Goal: Transaction & Acquisition: Purchase product/service

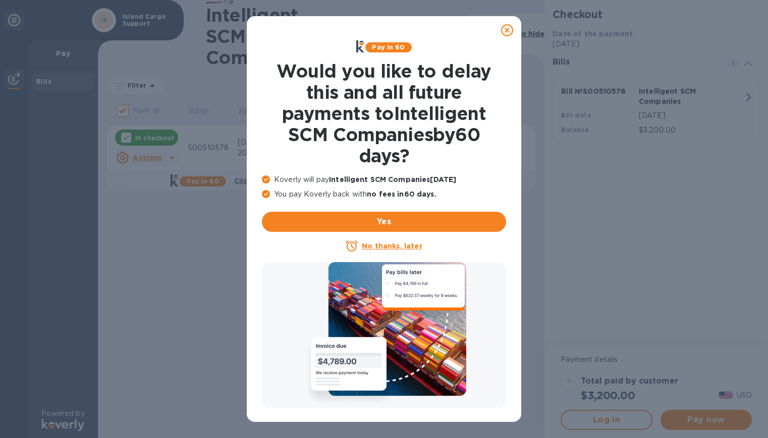
click at [507, 29] on icon at bounding box center [507, 30] width 12 height 12
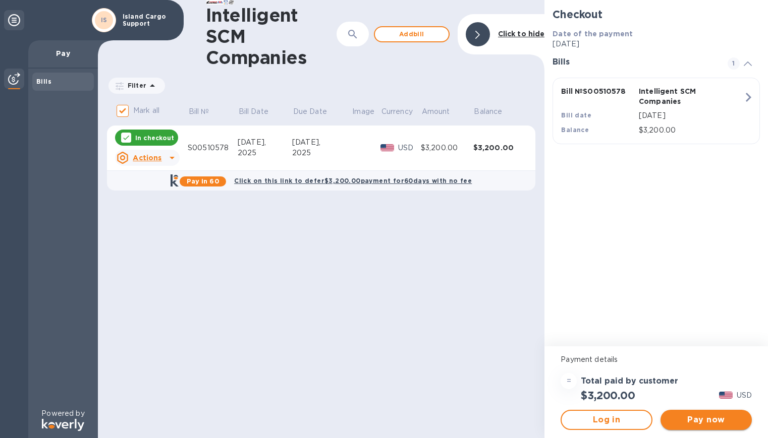
click at [703, 423] on span "Pay now" at bounding box center [706, 420] width 75 height 12
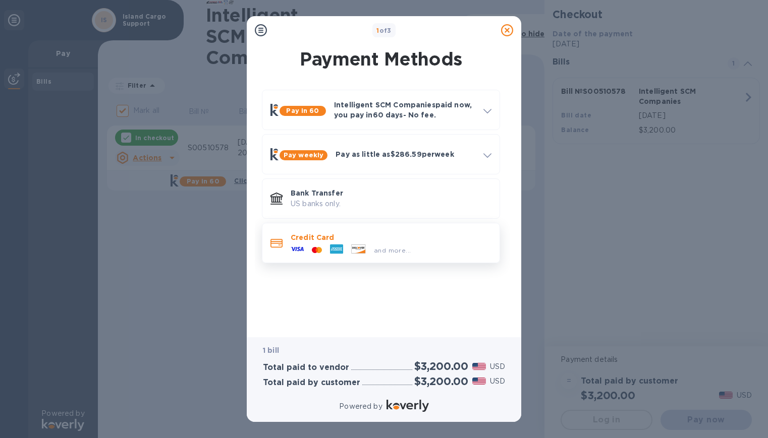
click at [329, 242] on p "Credit Card" at bounding box center [391, 238] width 201 height 10
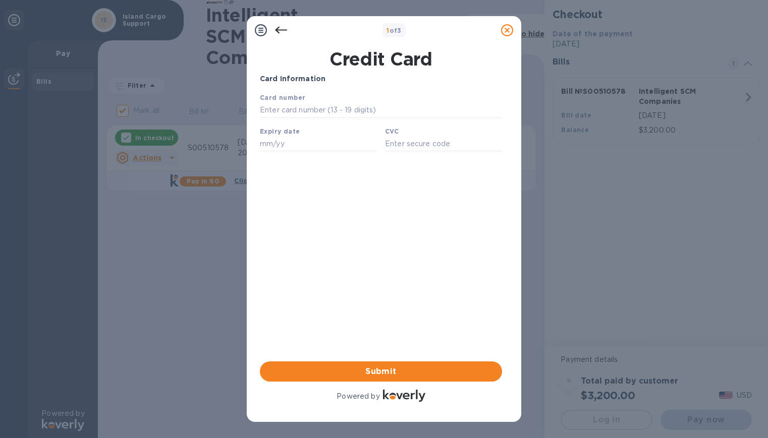
click at [339, 116] on input "text" at bounding box center [381, 110] width 242 height 15
type input "[CREDIT_CARD_NUMBER]"
type input "05/28"
type input "968"
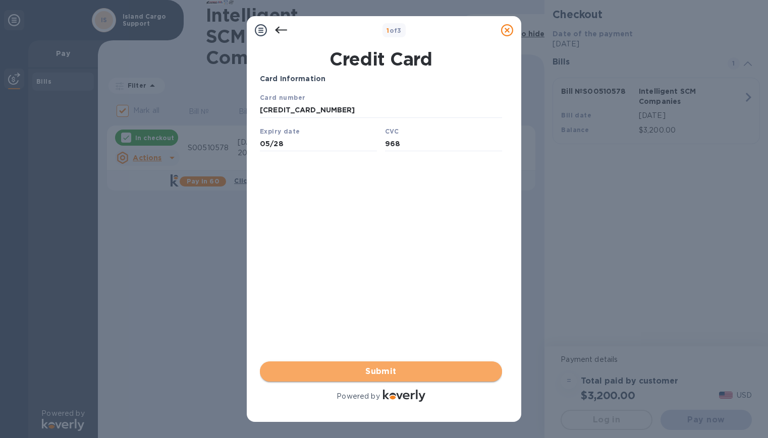
click at [407, 370] on span "Submit" at bounding box center [381, 372] width 226 height 12
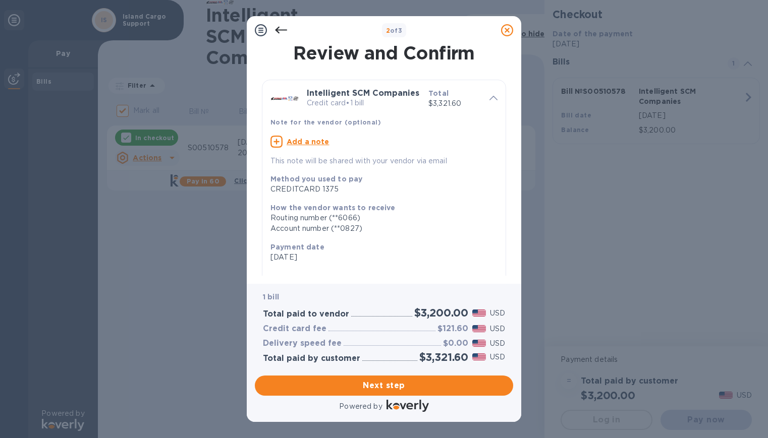
click at [276, 29] on icon at bounding box center [281, 30] width 12 height 12
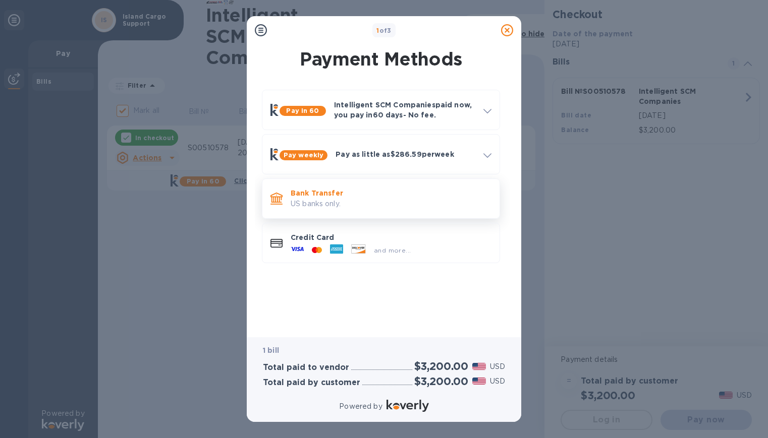
click at [396, 210] on div "Bank Transfer US banks only." at bounding box center [391, 198] width 209 height 29
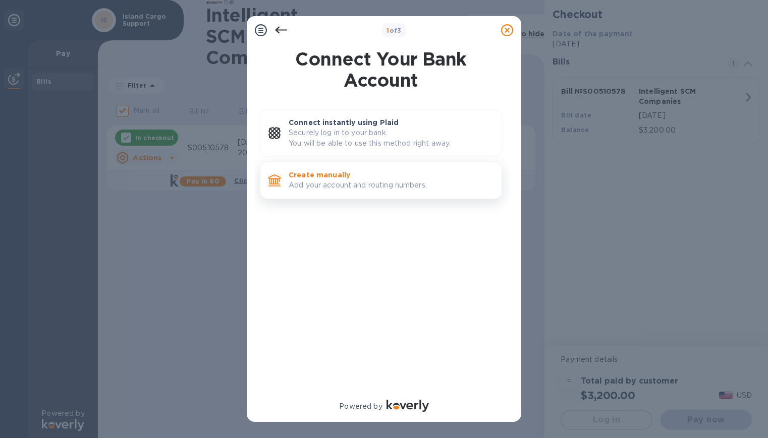
click at [350, 188] on p "Add your account and routing numbers." at bounding box center [391, 185] width 205 height 11
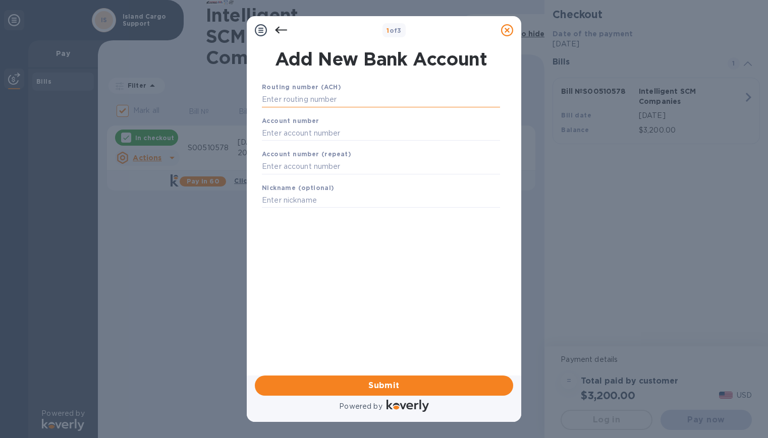
click at [341, 101] on input "text" at bounding box center [381, 99] width 238 height 15
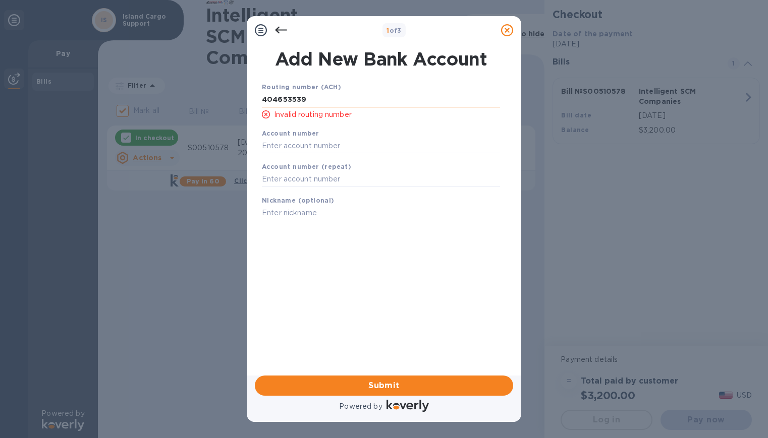
click at [328, 98] on input "404653539" at bounding box center [381, 99] width 238 height 15
drag, startPoint x: 334, startPoint y: 100, endPoint x: 175, endPoint y: 92, distance: 159.7
click at [175, 92] on div "1 of 3 Add New Bank Account Routing number (ACH) [FINANCIAL_ID] Invalid routing…" at bounding box center [384, 219] width 768 height 438
type input "404653539"
click at [315, 179] on input "text" at bounding box center [381, 179] width 238 height 15
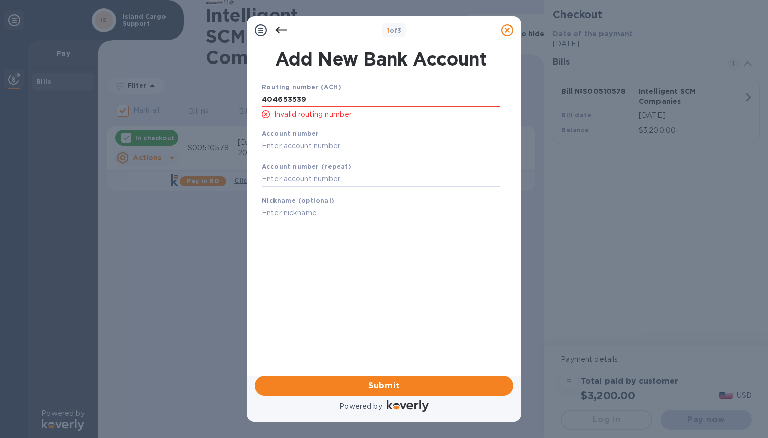
click at [356, 147] on input "text" at bounding box center [381, 145] width 238 height 15
